Goal: Task Accomplishment & Management: Manage account settings

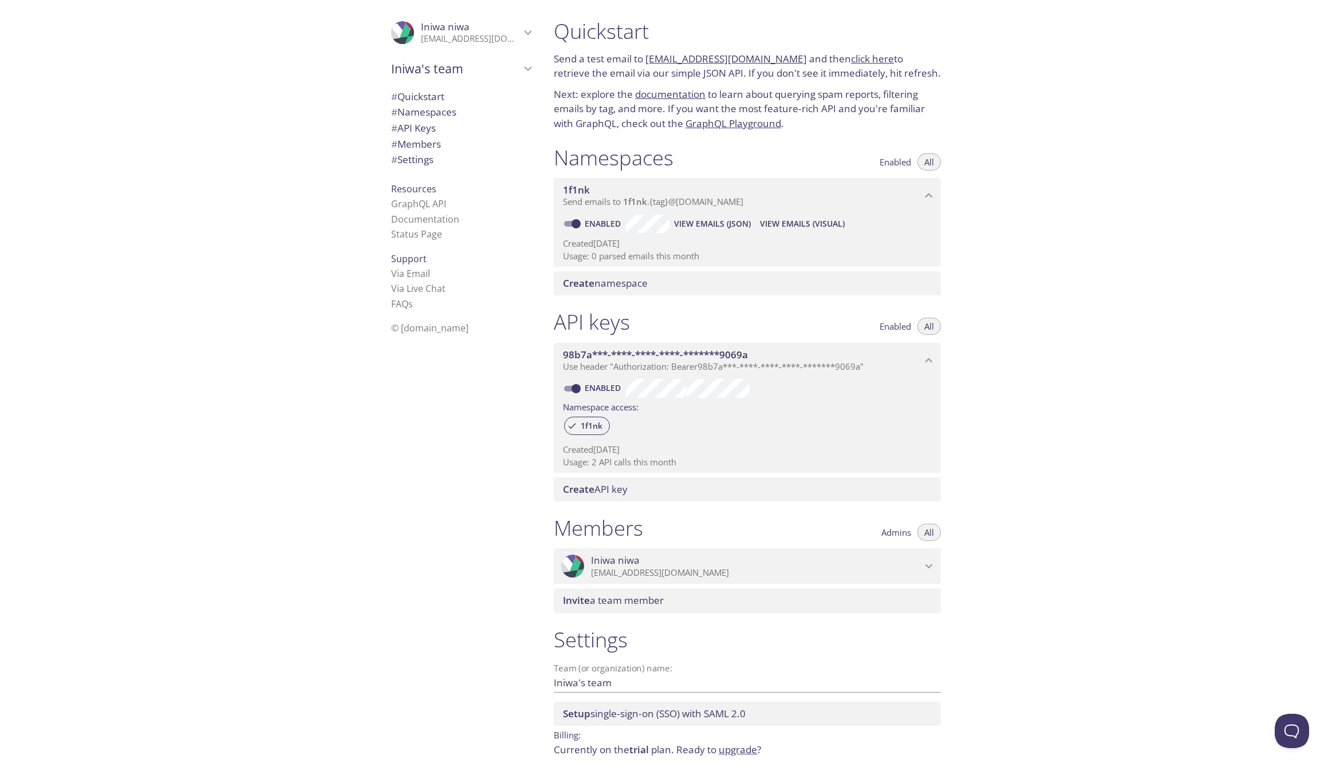
click at [599, 222] on link "Enabled" at bounding box center [604, 223] width 42 height 11
click at [597, 222] on input "Enabled" at bounding box center [575, 224] width 41 height 14
click at [595, 221] on link "Disabled" at bounding box center [605, 223] width 44 height 11
click at [587, 221] on input "Disabled" at bounding box center [566, 224] width 41 height 14
checkbox input "true"
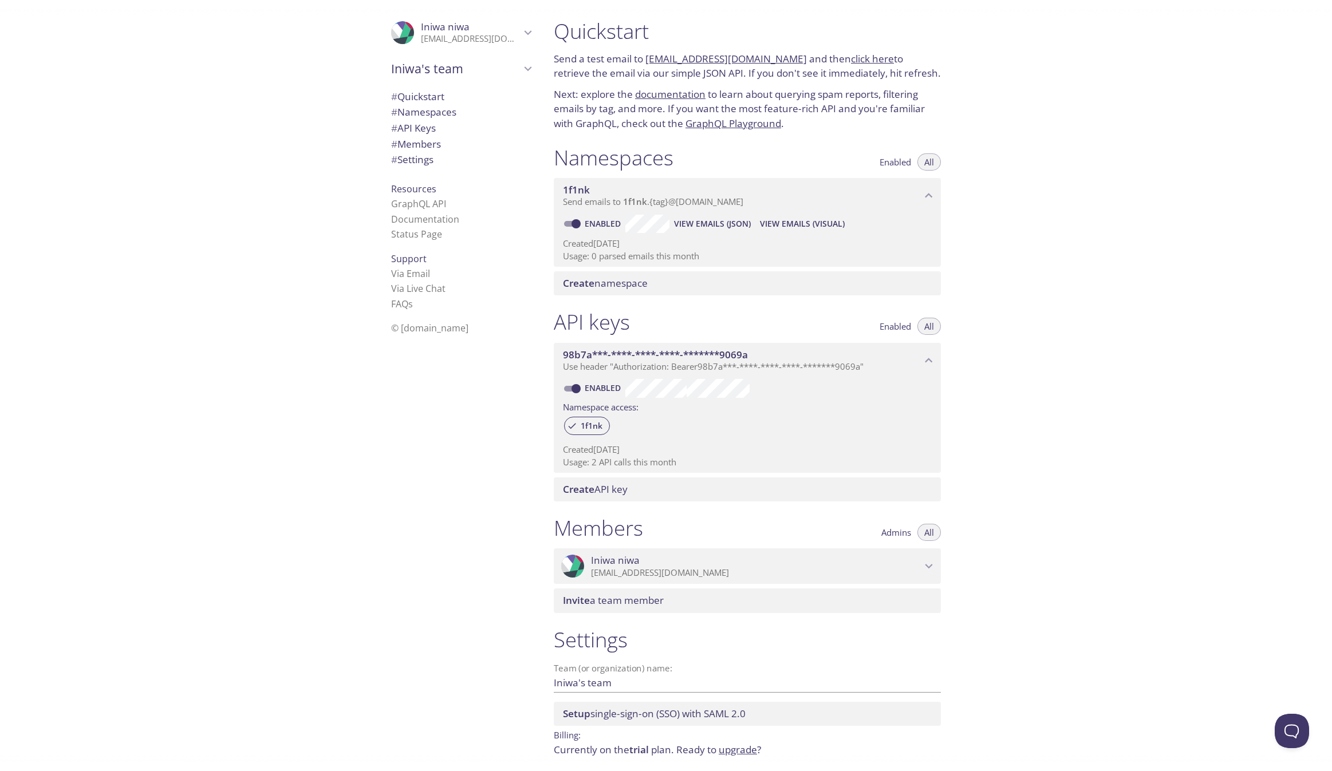
click at [684, 203] on span "Send emails to 1f1nk . {tag} @[DOMAIN_NAME]" at bounding box center [653, 201] width 180 height 11
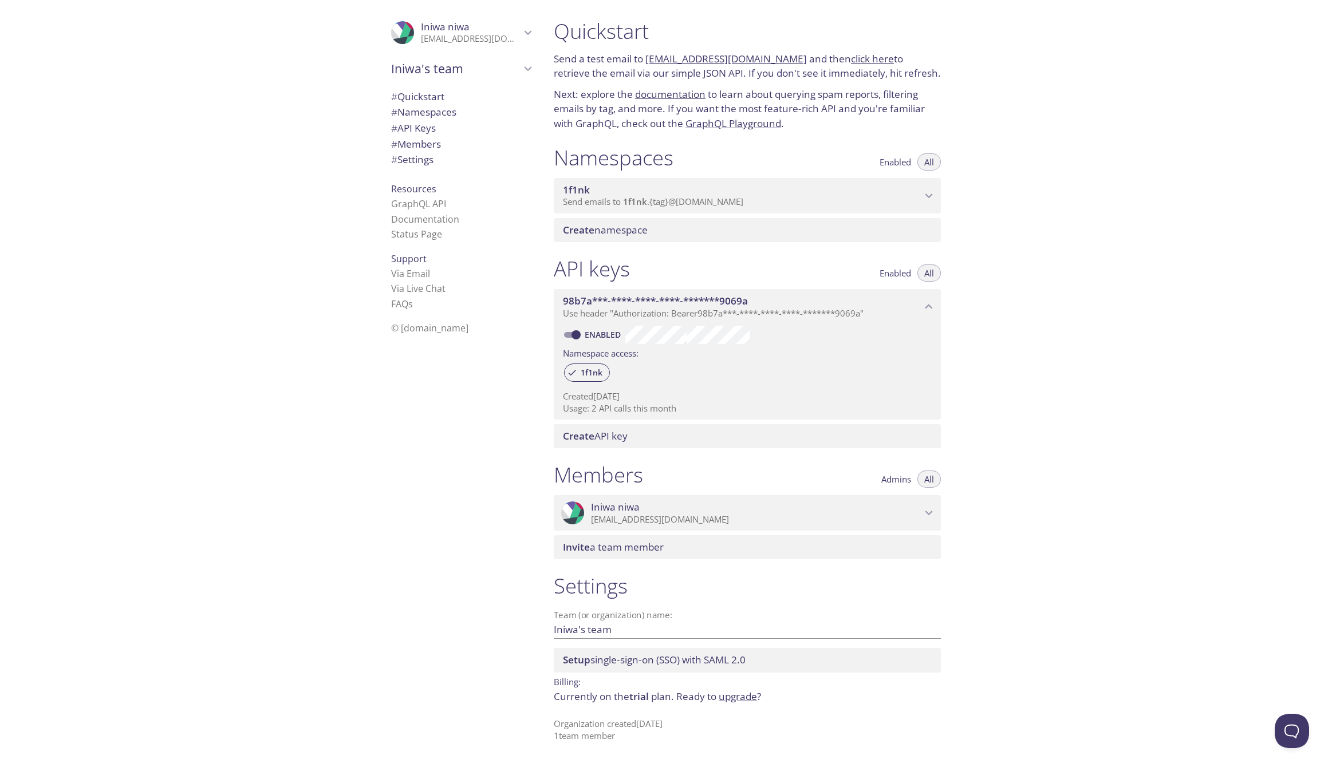
click at [684, 203] on span "Send emails to 1f1nk . {tag} @[DOMAIN_NAME]" at bounding box center [653, 201] width 180 height 11
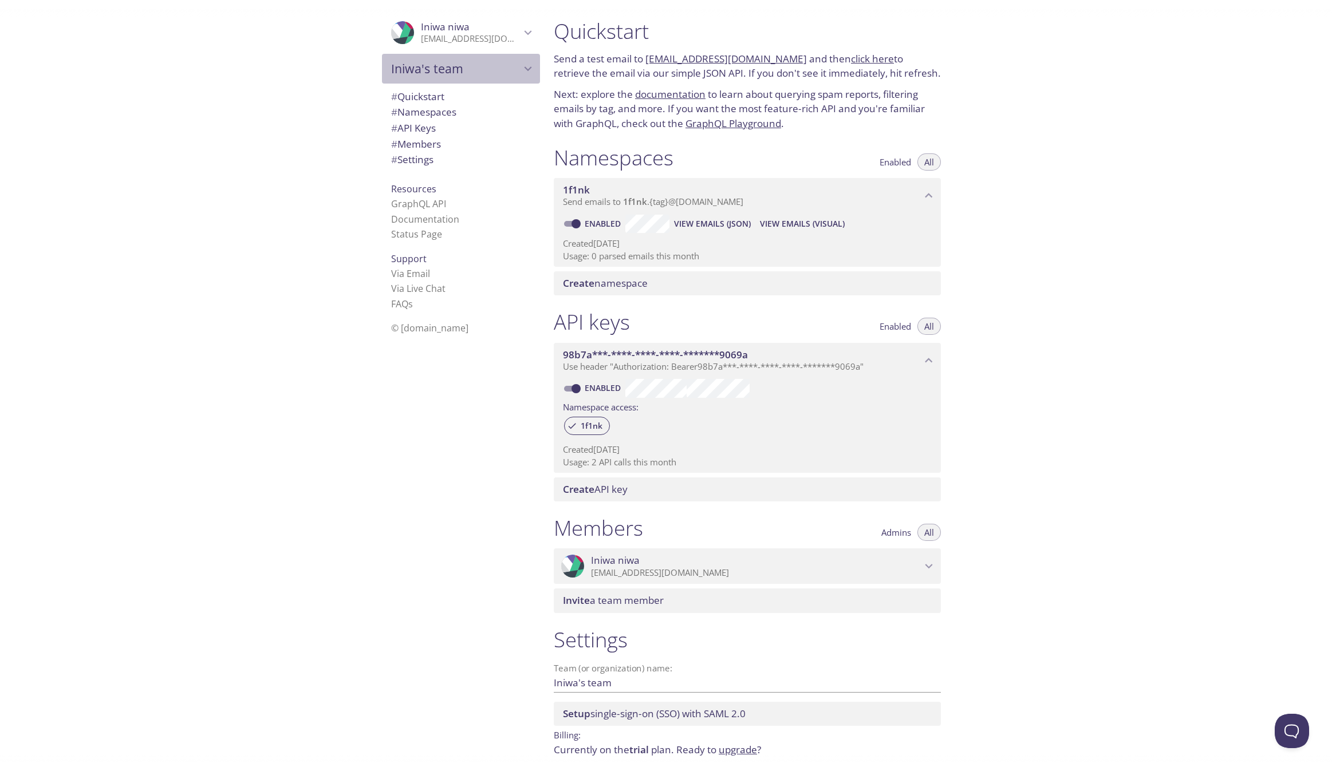
click at [477, 63] on span "Iniwa's team" at bounding box center [455, 69] width 129 height 16
click at [501, 96] on span "Create new team" at bounding box center [461, 95] width 140 height 15
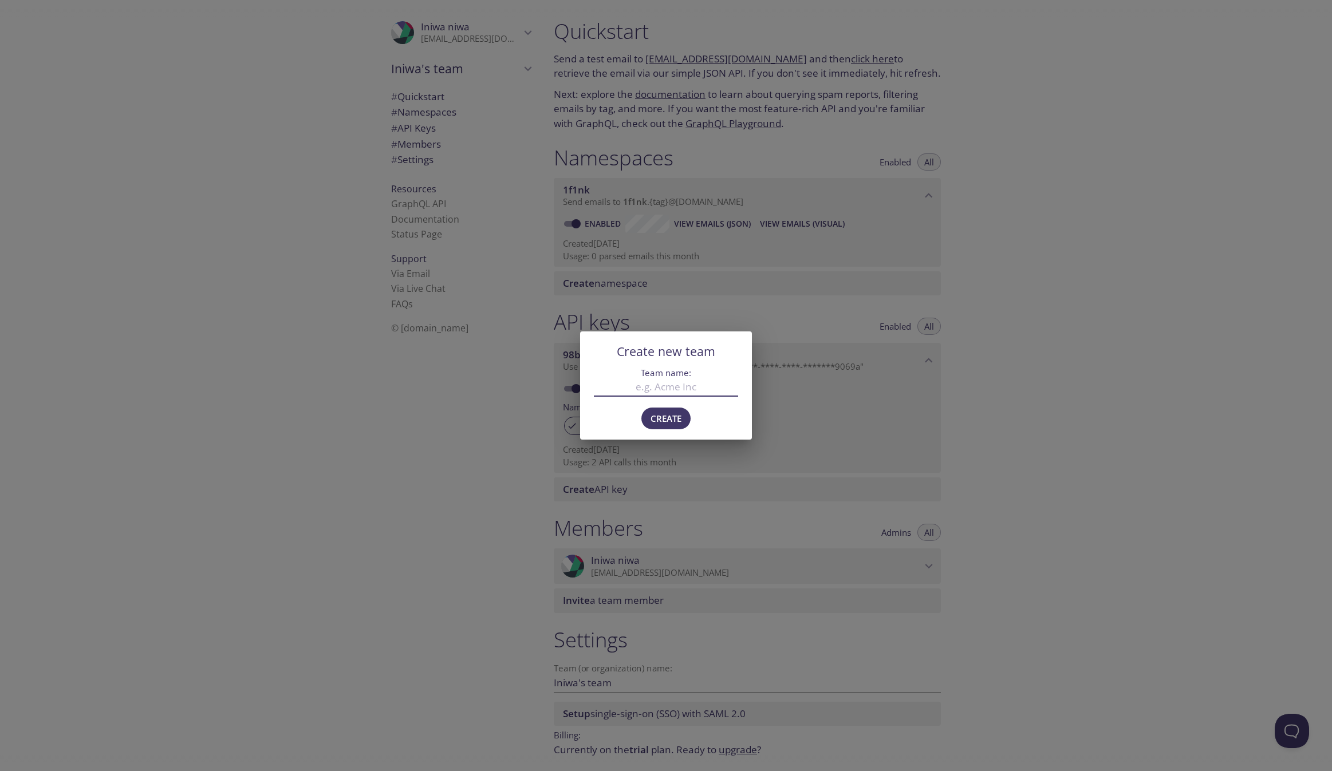
click at [482, 382] on div "Create new team Team name: Create" at bounding box center [666, 385] width 1332 height 771
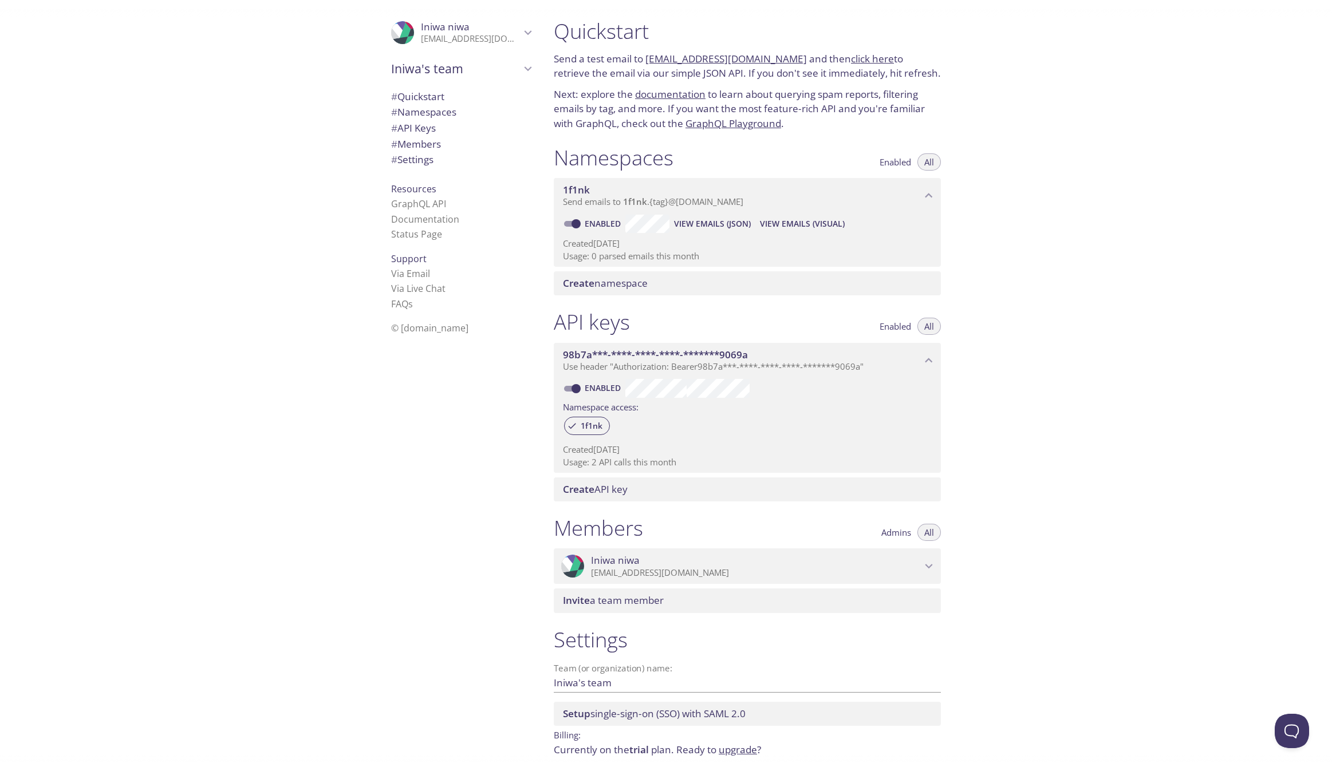
click at [456, 98] on span "# Quickstart" at bounding box center [461, 96] width 140 height 15
click at [662, 60] on link "[EMAIL_ADDRESS][DOMAIN_NAME]" at bounding box center [725, 58] width 161 height 13
click at [1163, 169] on div "Quickstart Send a test email to [EMAIL_ADDRESS][DOMAIN_NAME] and then click her…" at bounding box center [937, 385] width 787 height 771
click at [863, 57] on link "click here" at bounding box center [872, 58] width 43 height 13
drag, startPoint x: 787, startPoint y: 64, endPoint x: 648, endPoint y: 57, distance: 139.9
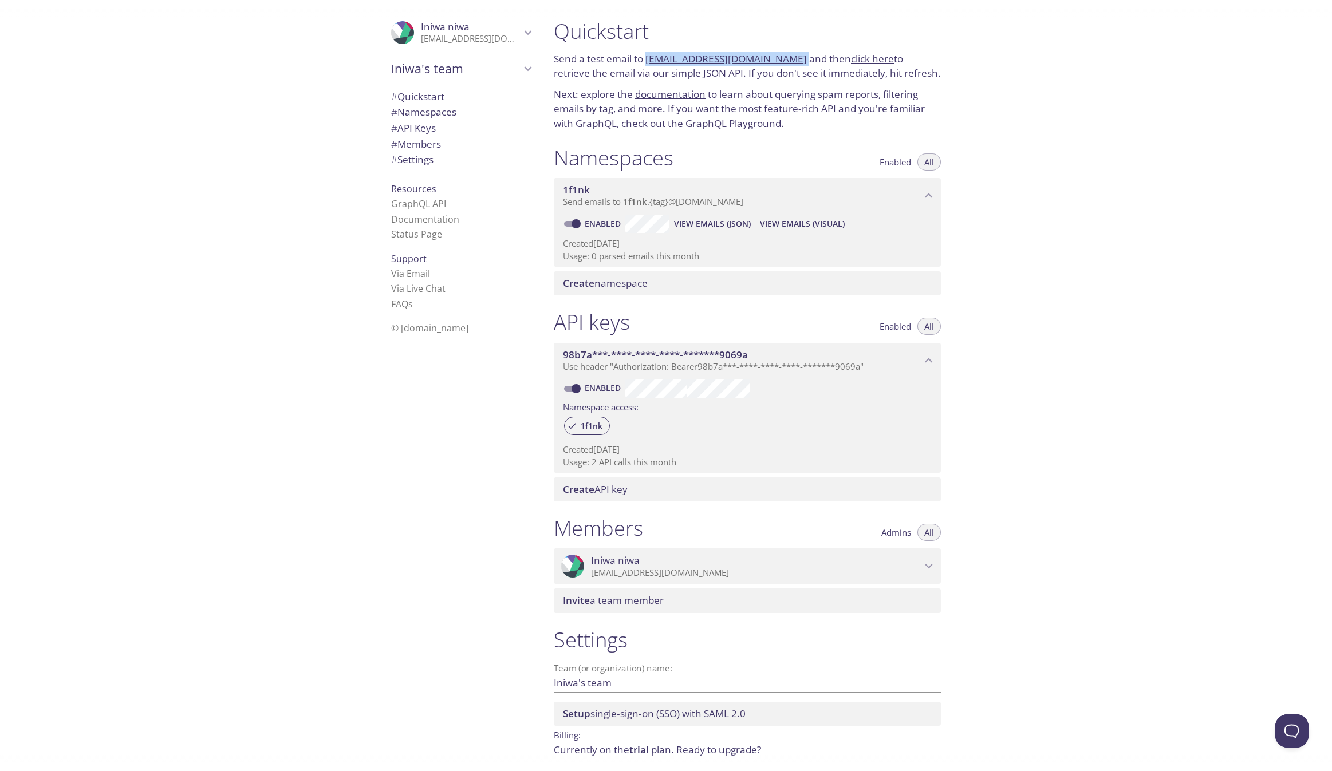
click at [648, 57] on p "Send a test email to [EMAIL_ADDRESS][DOMAIN_NAME] and then click here to retrie…" at bounding box center [747, 66] width 387 height 29
copy p "[EMAIL_ADDRESS][DOMAIN_NAME]"
click at [851, 63] on link "click here" at bounding box center [872, 58] width 43 height 13
click at [811, 90] on p "Next: explore the documentation to learn about querying spam reports, filtering…" at bounding box center [747, 109] width 387 height 44
click at [857, 54] on link "click here" at bounding box center [872, 58] width 43 height 13
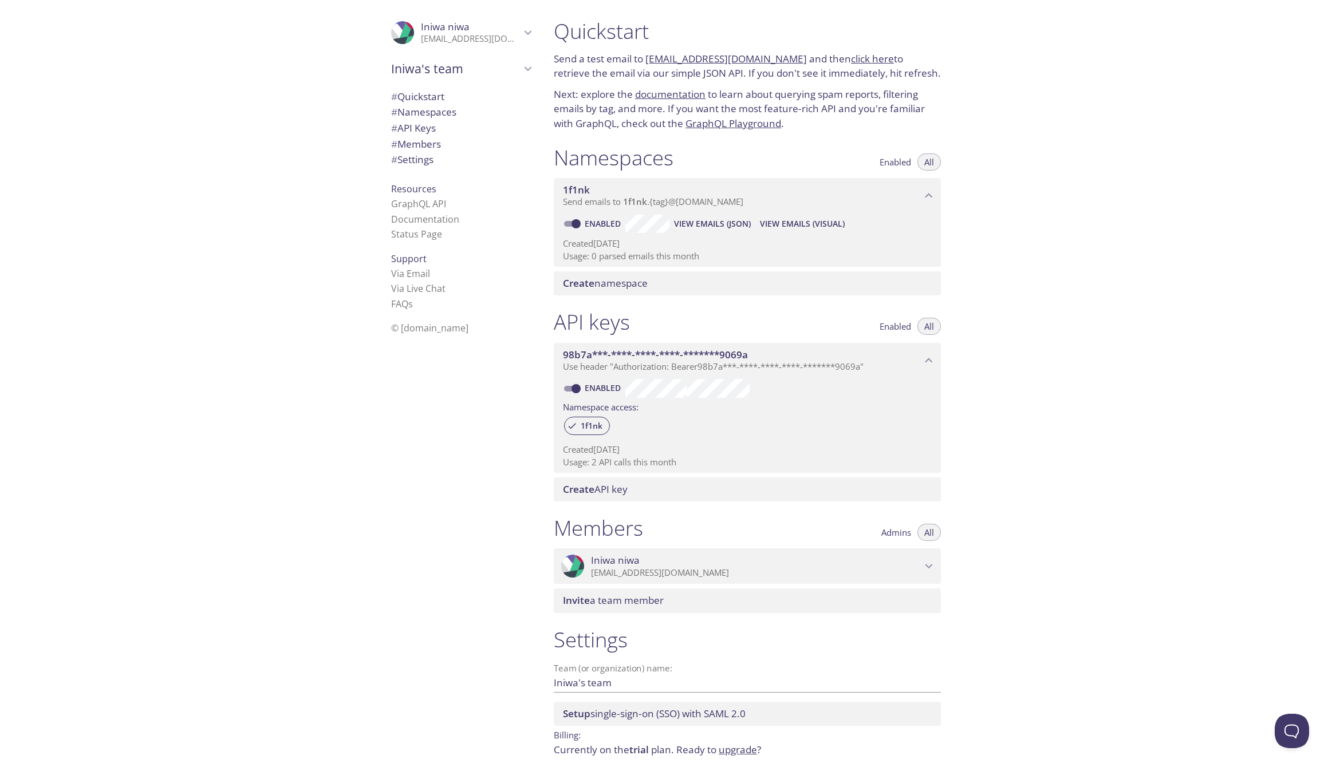
click at [854, 60] on link "click here" at bounding box center [872, 58] width 43 height 13
click at [851, 62] on link "click here" at bounding box center [872, 58] width 43 height 13
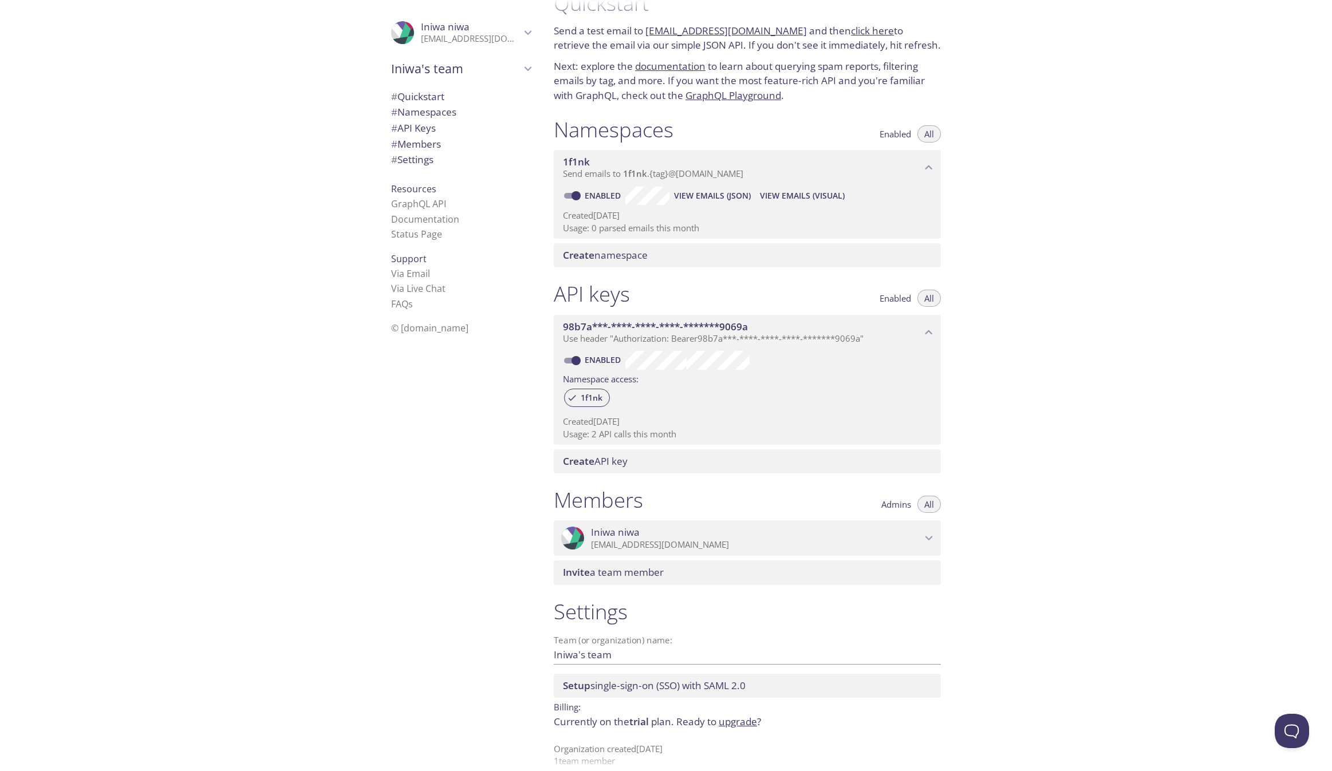
scroll to position [43, 0]
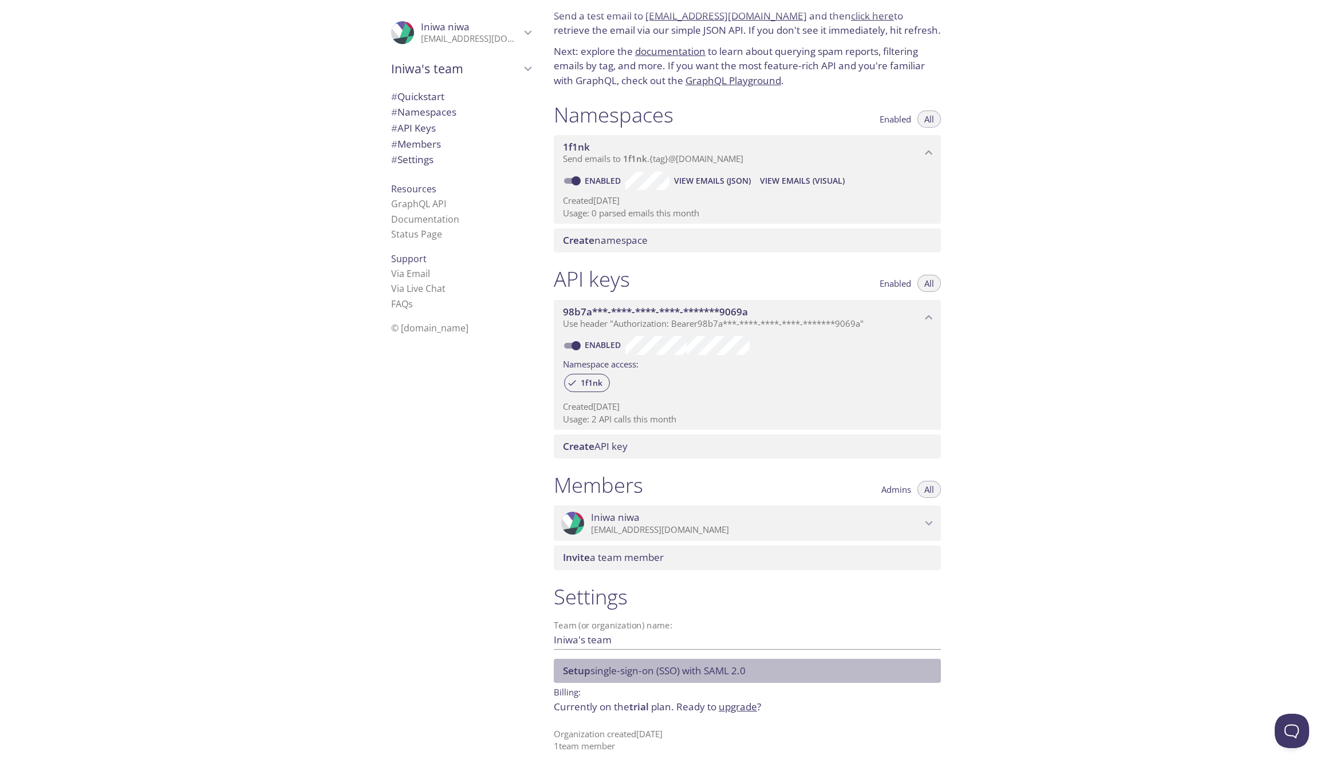
click at [727, 680] on div "Setup single-sign-on (SSO) with [PERSON_NAME] 2.0" at bounding box center [747, 671] width 387 height 24
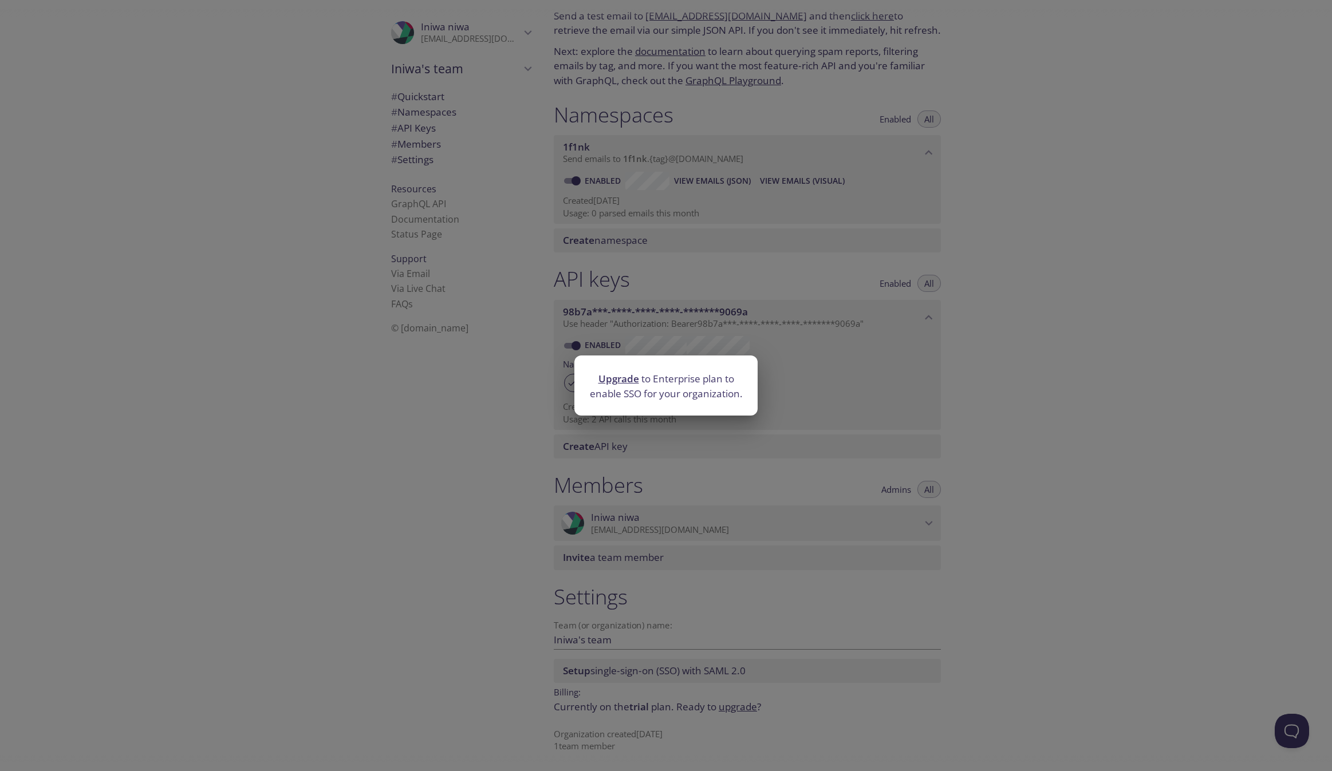
click at [518, 404] on div "Upgrade to Enterprise plan to enable SSO for your organization." at bounding box center [666, 385] width 1332 height 771
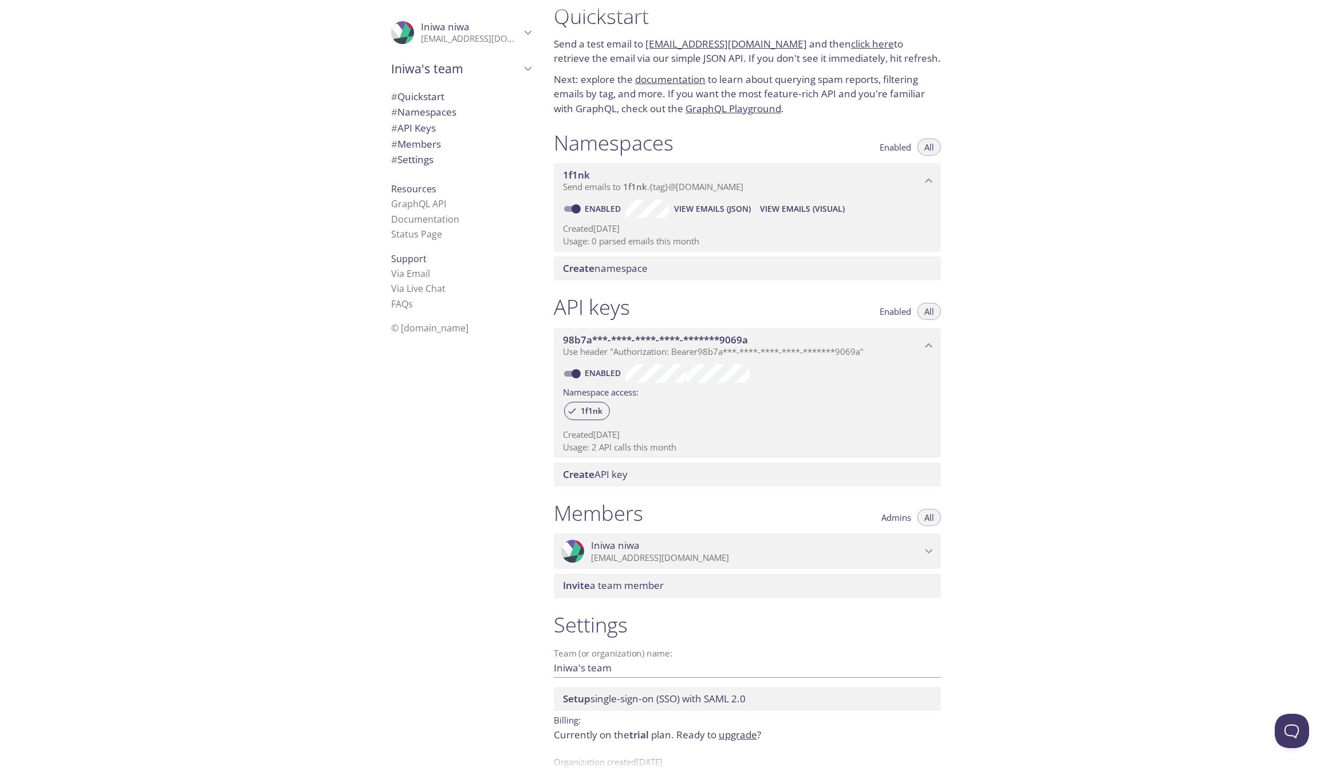
scroll to position [0, 0]
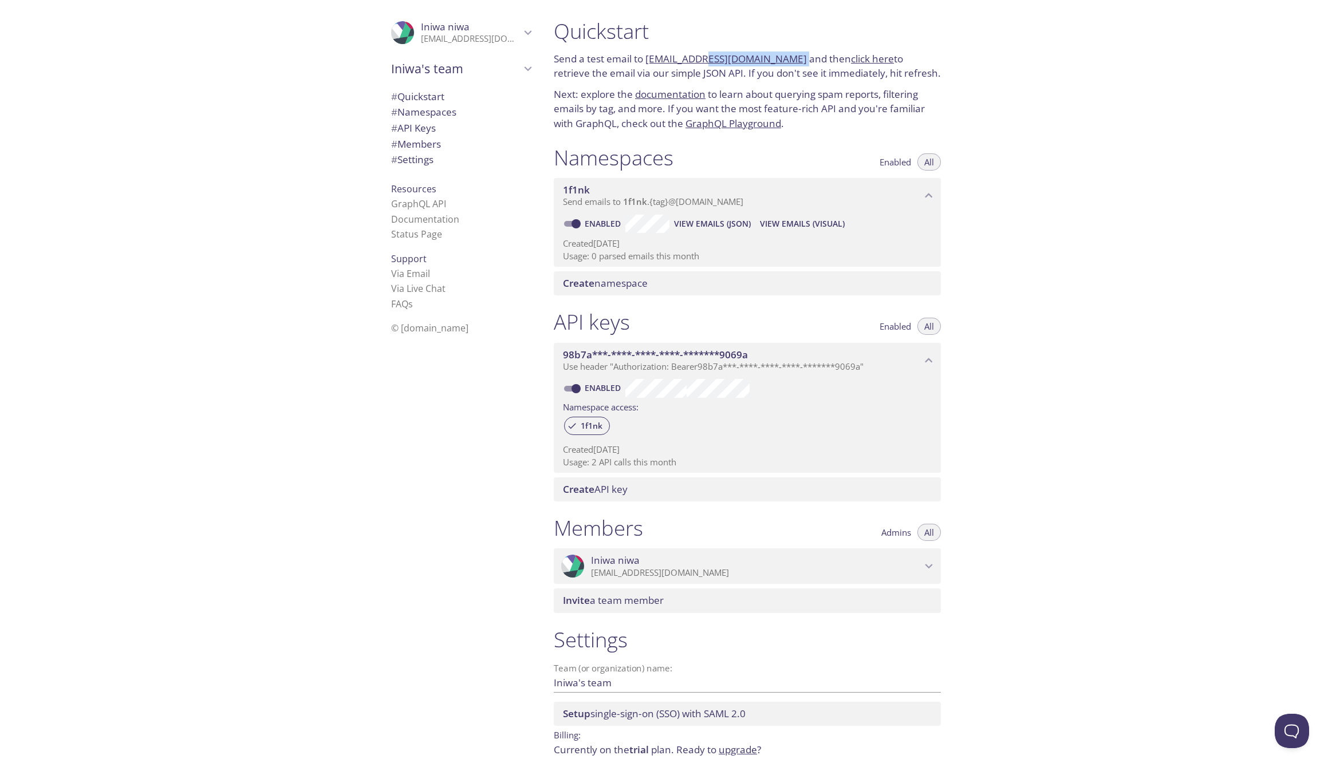
drag, startPoint x: 787, startPoint y: 63, endPoint x: 701, endPoint y: 58, distance: 86.0
click at [701, 58] on p "Send a test email to [EMAIL_ADDRESS][DOMAIN_NAME] and then click here to retrie…" at bounding box center [747, 66] width 387 height 29
copy p "[DOMAIN_NAME]"
click at [1074, 181] on div "Quickstart Send a test email to [EMAIL_ADDRESS][DOMAIN_NAME] and then click her…" at bounding box center [937, 385] width 787 height 771
click at [865, 69] on p "Send a test email to [EMAIL_ADDRESS][DOMAIN_NAME] and then click here to retrie…" at bounding box center [747, 66] width 387 height 29
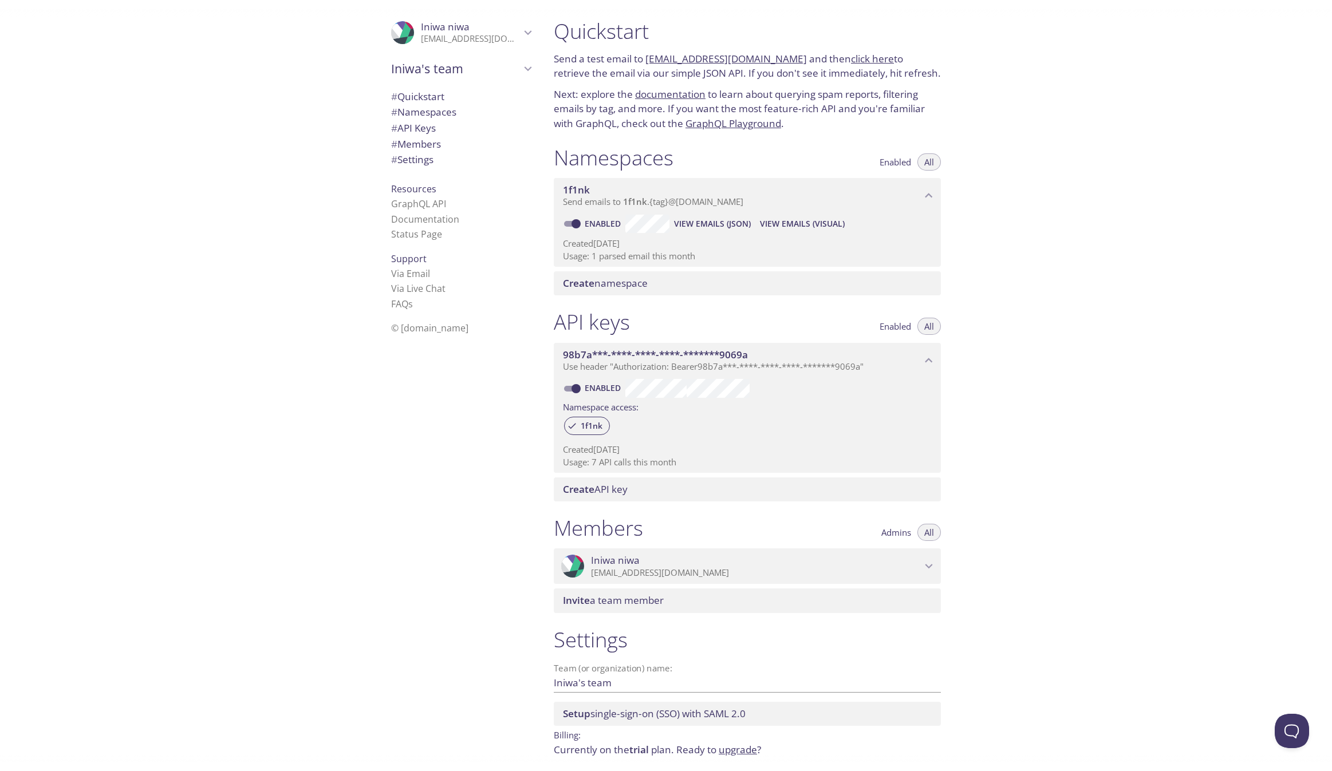
click at [862, 60] on link "click here" at bounding box center [872, 58] width 43 height 13
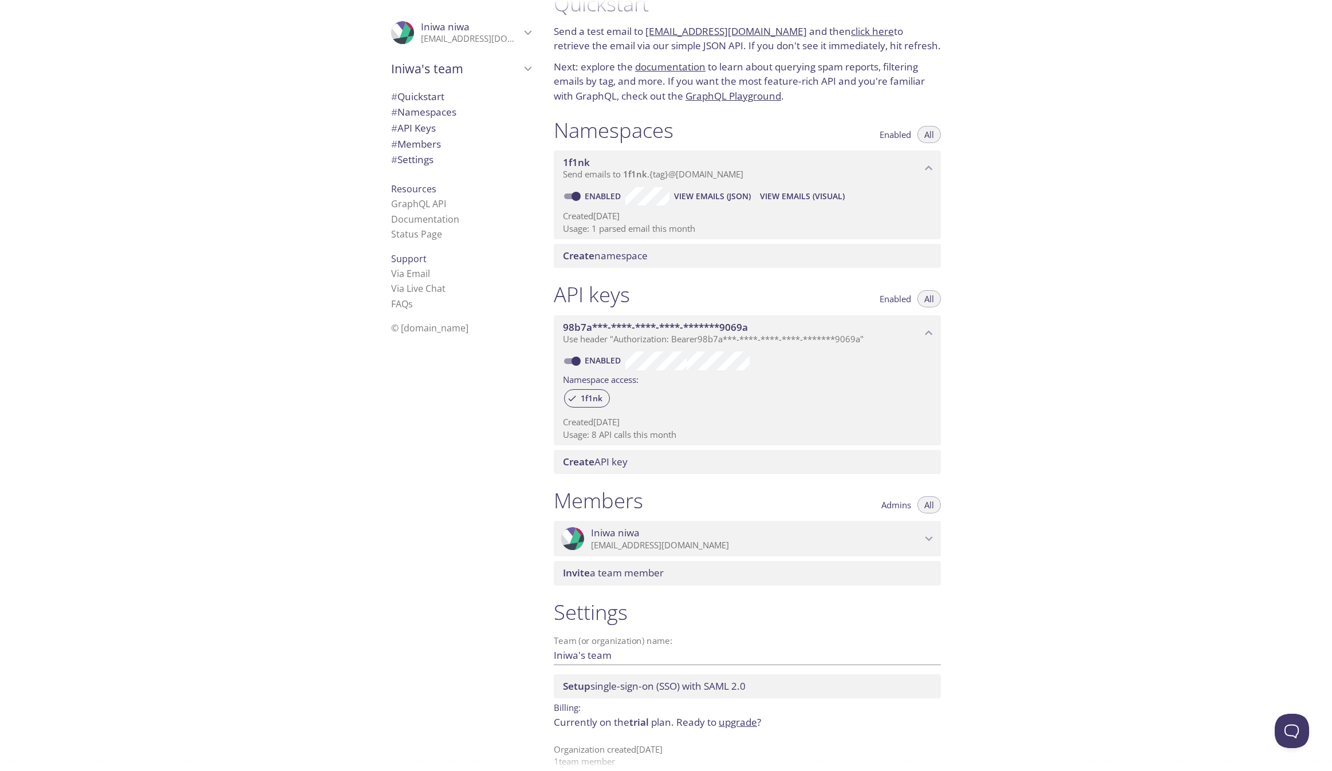
scroll to position [43, 0]
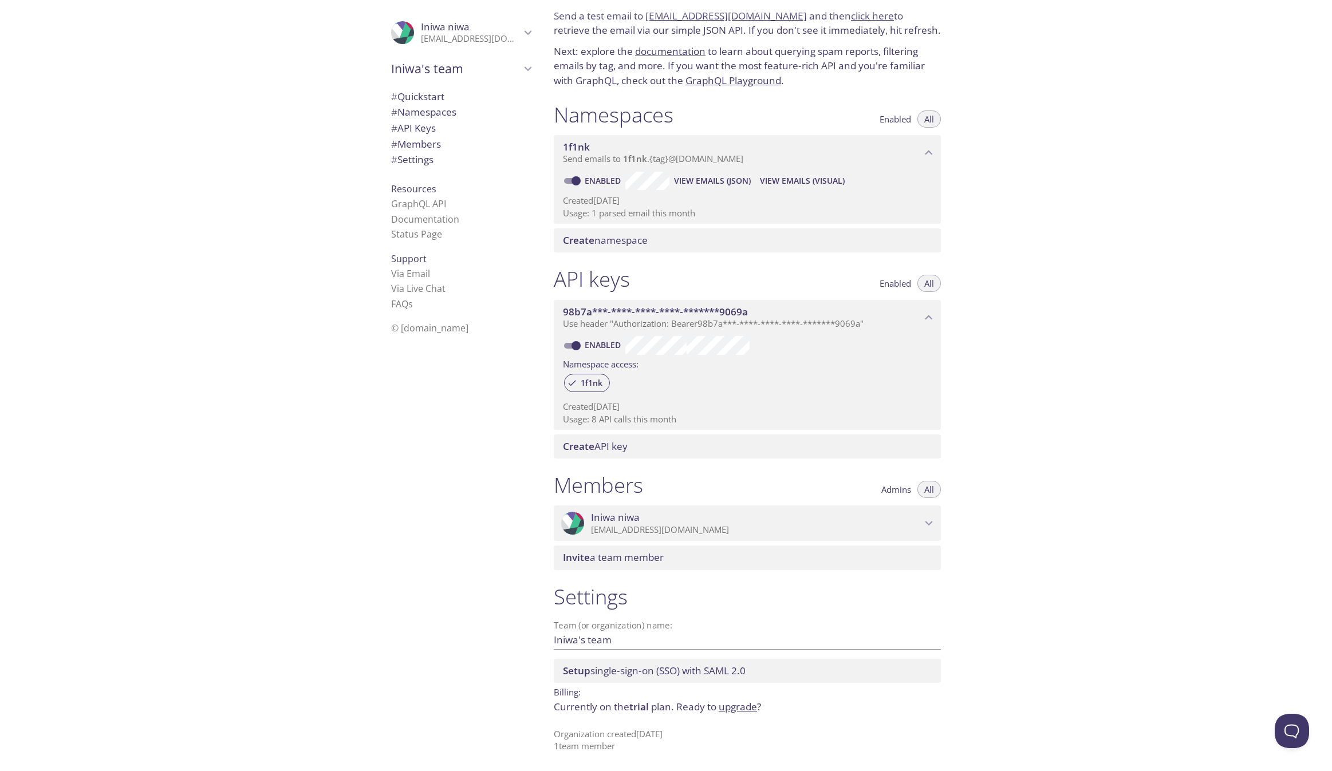
click at [423, 160] on span "# Settings" at bounding box center [412, 159] width 42 height 13
